Goal: Task Accomplishment & Management: Manage account settings

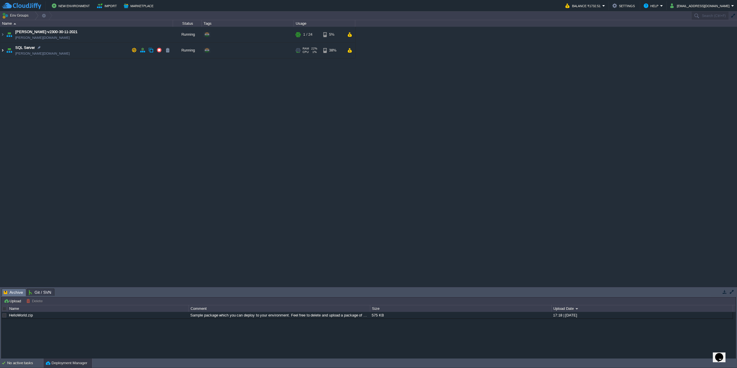
click at [3, 50] on img at bounding box center [2, 51] width 5 height 16
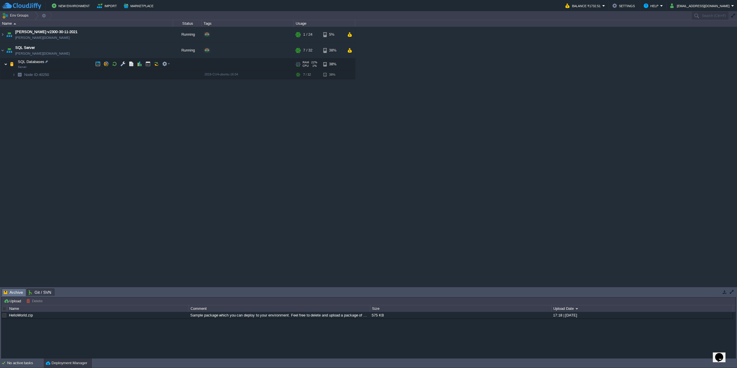
click at [7, 64] on img at bounding box center [5, 64] width 3 height 12
click at [7, 62] on img at bounding box center [5, 64] width 3 height 12
click at [13, 75] on img at bounding box center [13, 74] width 3 height 9
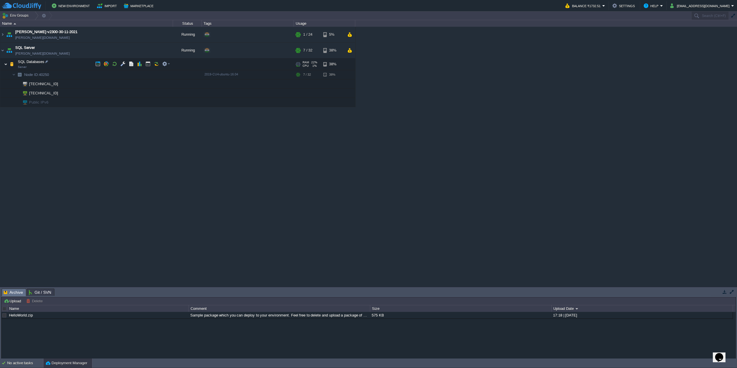
click at [7, 66] on img at bounding box center [5, 64] width 3 height 12
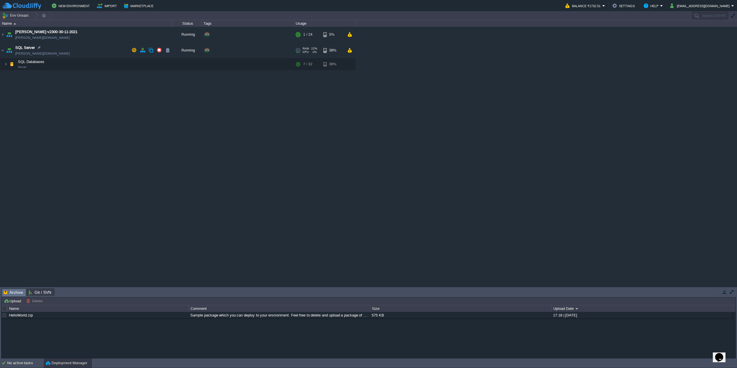
click at [53, 48] on td "SQL Server [PERSON_NAME][DOMAIN_NAME]" at bounding box center [86, 51] width 173 height 16
click at [12, 290] on span "Archive" at bounding box center [13, 292] width 19 height 7
click at [37, 291] on span "Git / SVN" at bounding box center [40, 292] width 22 height 7
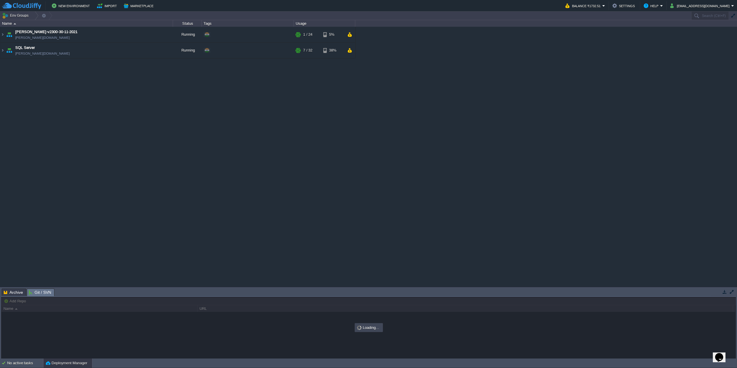
click at [37, 291] on span "Git / SVN" at bounding box center [40, 292] width 22 height 7
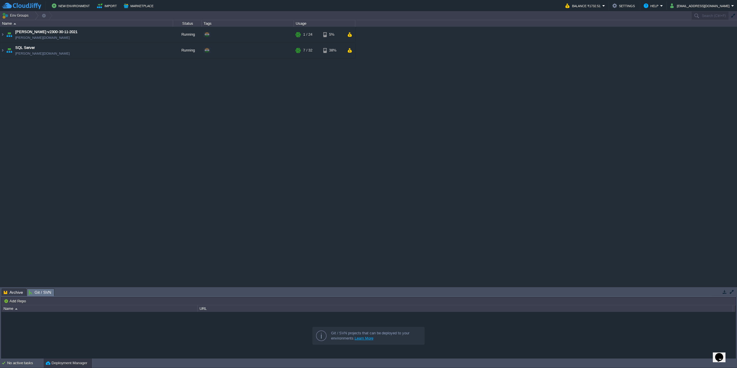
click at [24, 289] on em "Archive" at bounding box center [15, 292] width 22 height 7
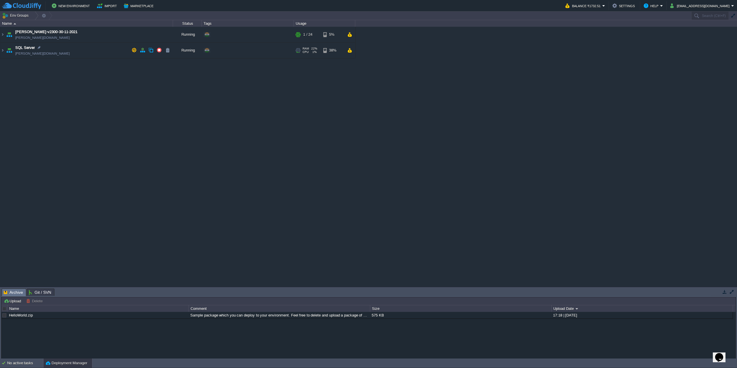
drag, startPoint x: 66, startPoint y: 50, endPoint x: 43, endPoint y: 94, distance: 49.8
click at [43, 94] on div "[PERSON_NAME]-v2300-30-11-2021 [PERSON_NAME][DOMAIN_NAME] Running + Add to Env …" at bounding box center [368, 157] width 737 height 260
click at [135, 50] on button "button" at bounding box center [134, 49] width 5 height 5
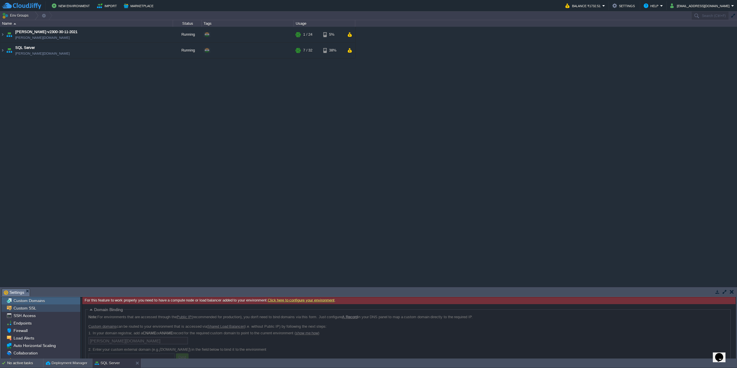
click at [44, 308] on div "Custom SSL" at bounding box center [40, 307] width 79 height 7
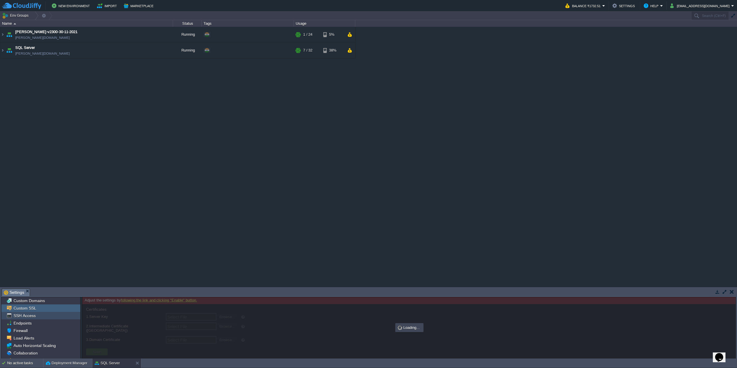
type input "Select File"
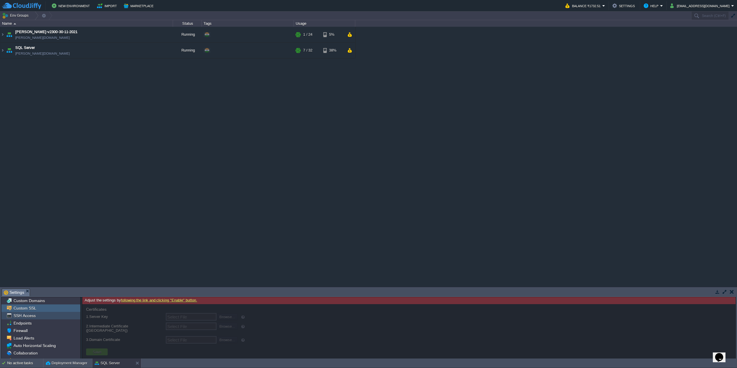
click at [53, 317] on div "SSH Access" at bounding box center [40, 315] width 79 height 7
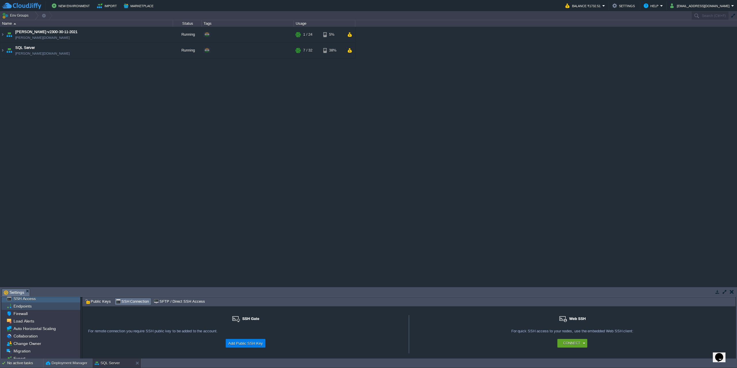
scroll to position [28, 0]
click at [32, 346] on div "Export" at bounding box center [40, 346] width 79 height 7
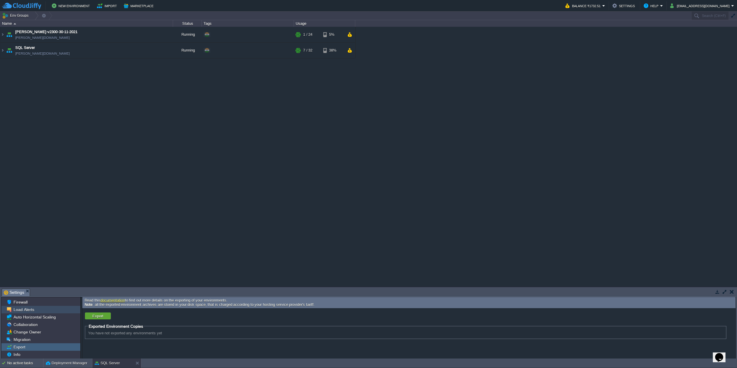
click at [29, 311] on span "Load Alerts" at bounding box center [23, 309] width 23 height 5
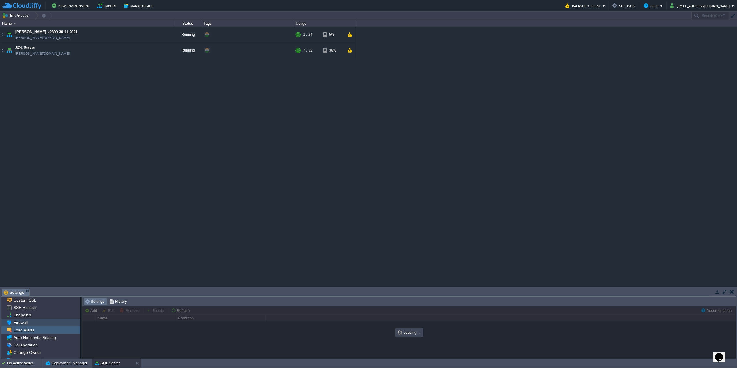
scroll to position [0, 0]
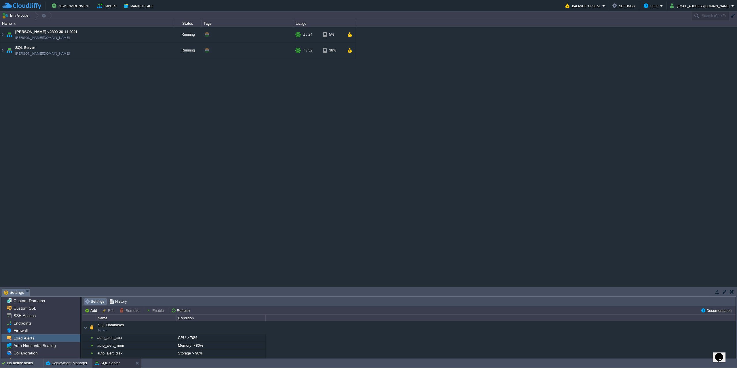
click at [86, 326] on div "SQL Databases Server" at bounding box center [173, 328] width 183 height 12
click at [85, 326] on div "SQL Databases Server" at bounding box center [173, 328] width 183 height 12
click at [116, 301] on span "History" at bounding box center [118, 301] width 18 height 6
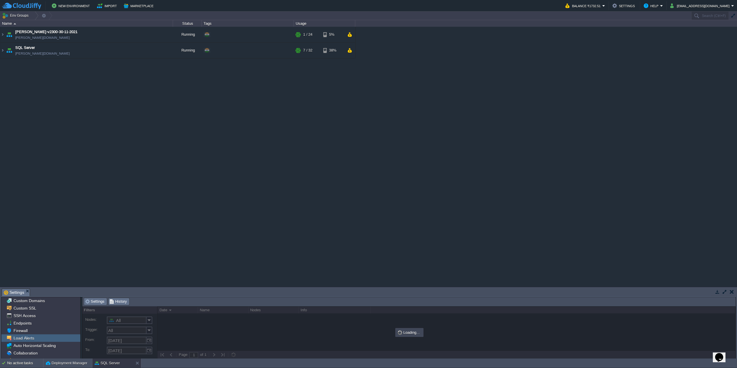
click at [99, 302] on span "Settings" at bounding box center [95, 301] width 20 height 6
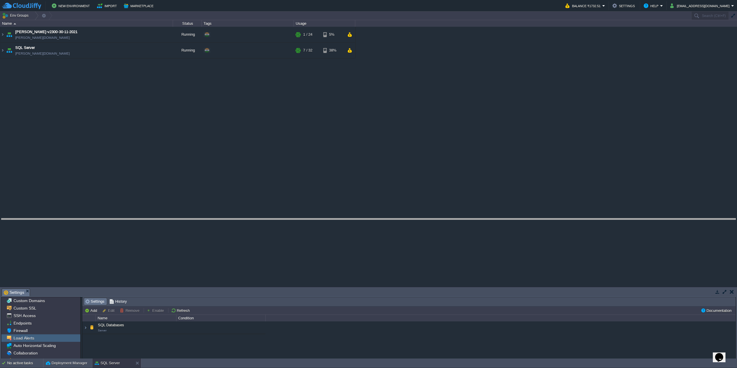
drag, startPoint x: 261, startPoint y: 290, endPoint x: 257, endPoint y: 218, distance: 72.0
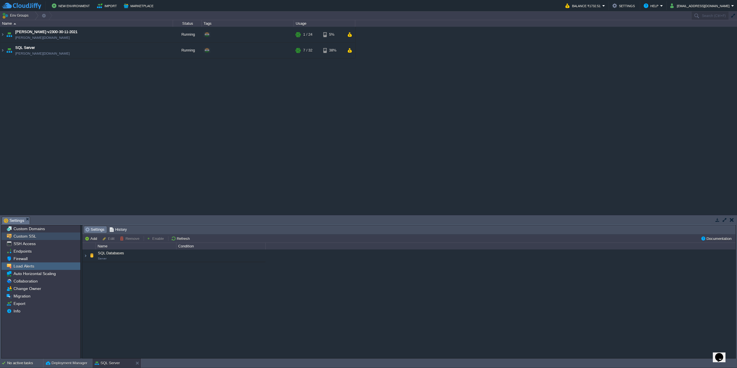
click at [35, 236] on span "Custom SSL" at bounding box center [24, 236] width 25 height 5
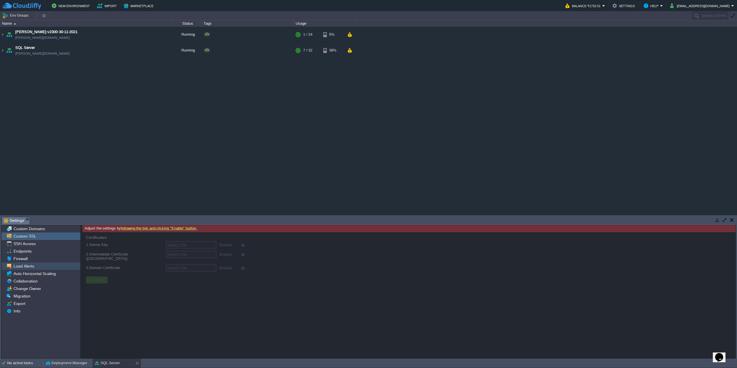
click at [37, 264] on div "Load Alerts" at bounding box center [40, 265] width 79 height 7
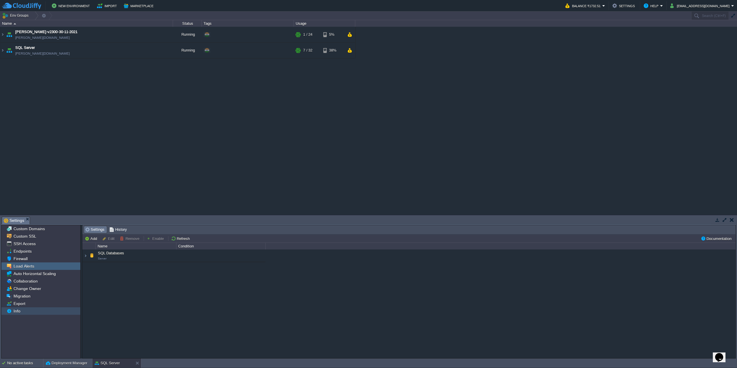
click at [41, 311] on div "Info" at bounding box center [40, 310] width 79 height 7
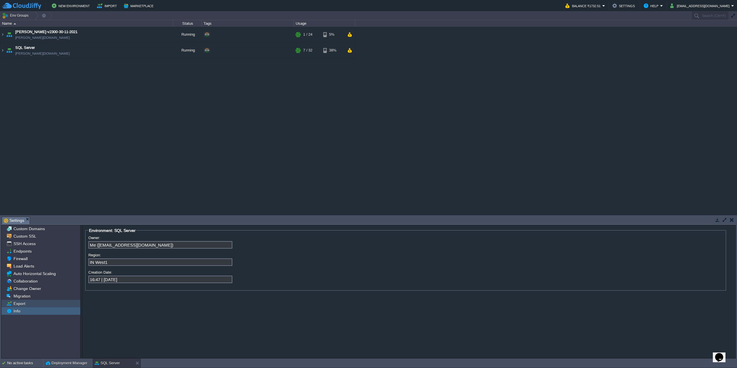
click at [39, 303] on div "Export" at bounding box center [40, 303] width 79 height 7
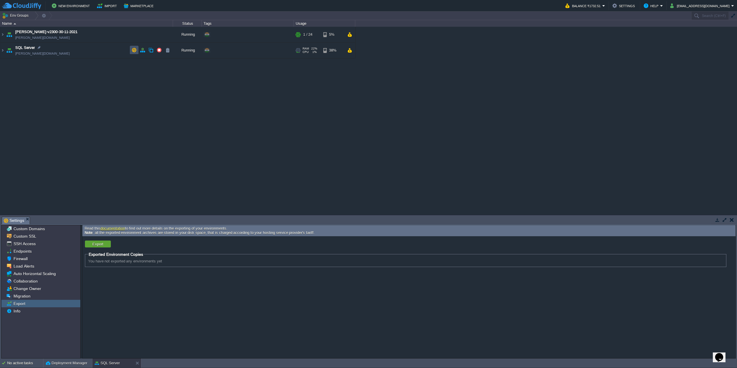
click at [132, 51] on button "button" at bounding box center [134, 49] width 5 height 5
click at [0, 51] on img at bounding box center [2, 51] width 5 height 16
click at [122, 63] on button "button" at bounding box center [122, 63] width 5 height 5
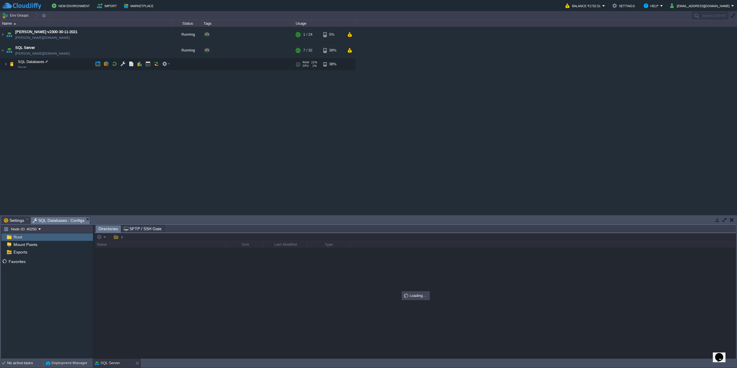
click at [14, 236] on span "Root" at bounding box center [17, 237] width 11 height 5
click at [28, 270] on div "data" at bounding box center [47, 268] width 92 height 7
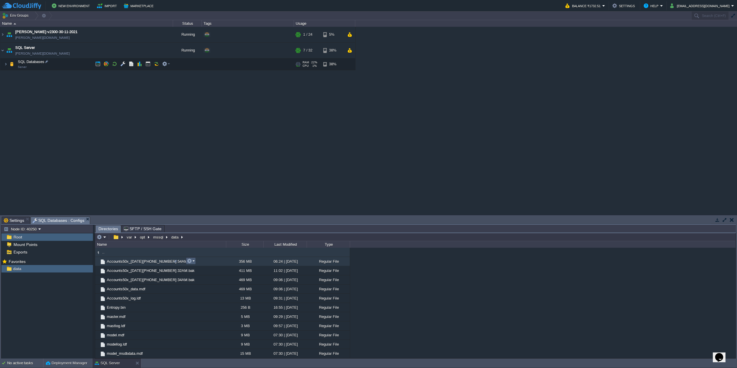
click at [195, 260] on td at bounding box center [191, 261] width 10 height 7
click at [200, 309] on span "Delete" at bounding box center [200, 308] width 11 height 4
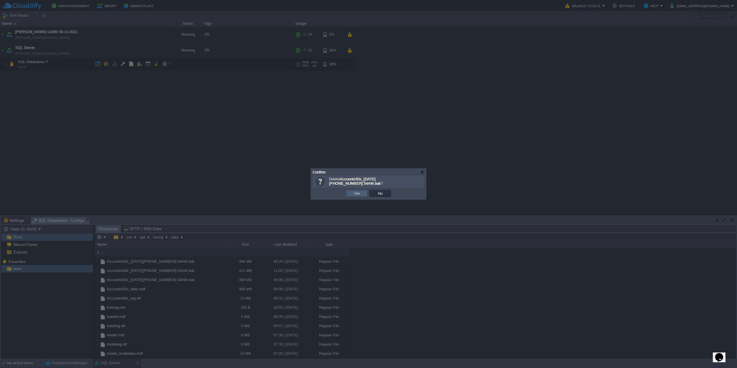
click at [359, 194] on button "Yes" at bounding box center [357, 193] width 10 height 5
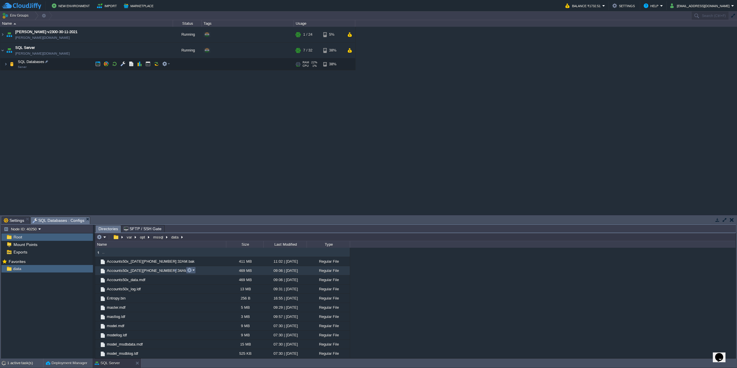
click at [193, 269] on em at bounding box center [191, 270] width 8 height 5
click at [207, 307] on span "Download" at bounding box center [203, 308] width 16 height 4
click at [7, 64] on img at bounding box center [5, 64] width 3 height 12
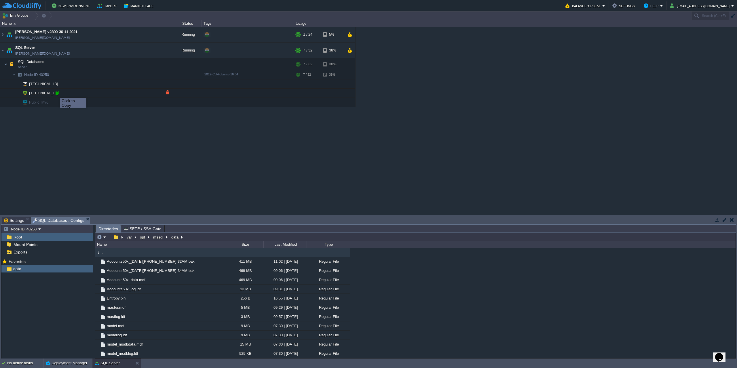
click at [56, 93] on div at bounding box center [56, 92] width 5 height 5
